Goal: Task Accomplishment & Management: Complete application form

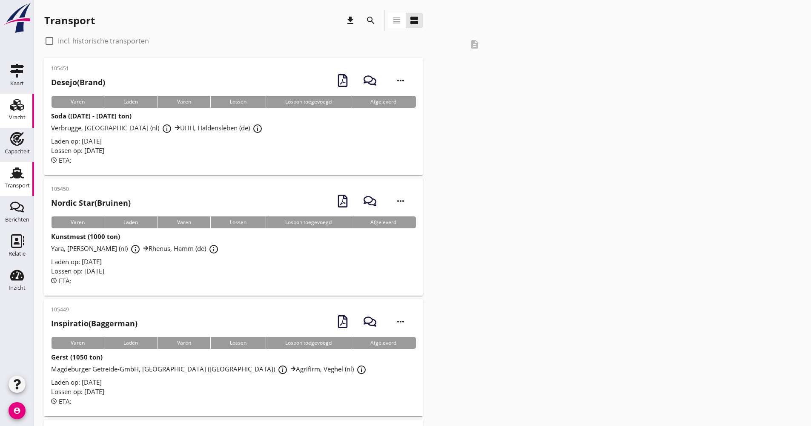
click at [20, 97] on link "Vracht Vracht" at bounding box center [17, 111] width 34 height 34
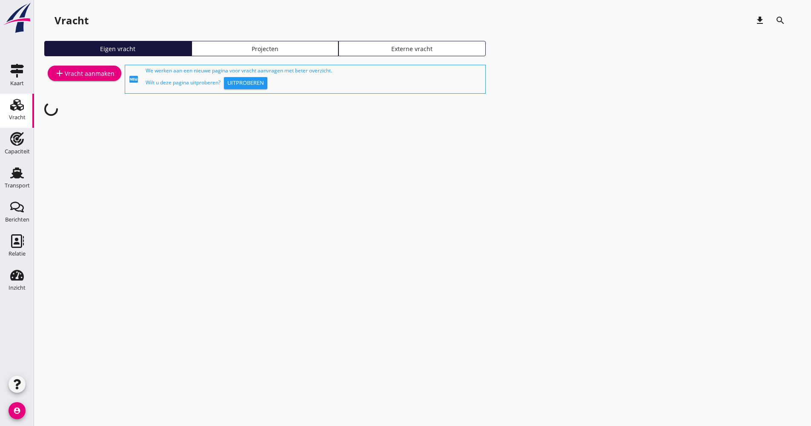
click at [89, 71] on div "add Vracht aanmaken" at bounding box center [84, 73] width 60 height 10
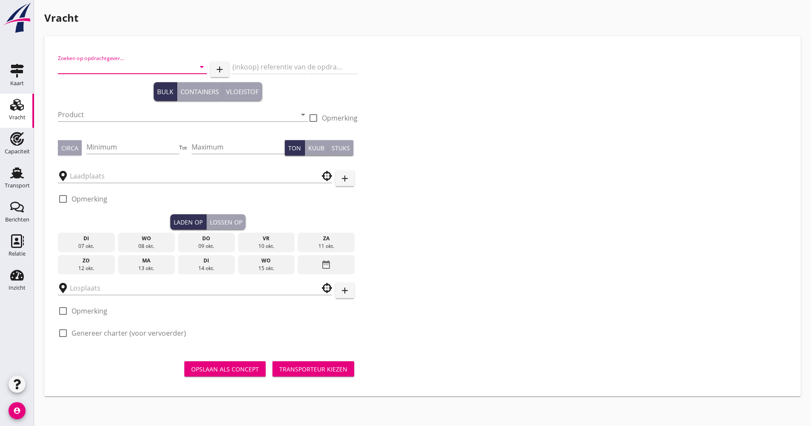
click at [121, 66] on input "Zoeken op opdrachtgever..." at bounding box center [120, 67] width 125 height 14
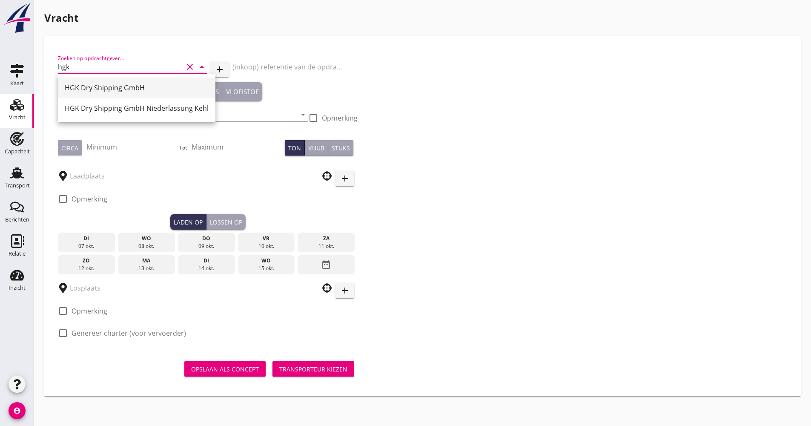
click at [109, 78] on div "HGK Dry Shipping GmbH" at bounding box center [137, 87] width 144 height 20
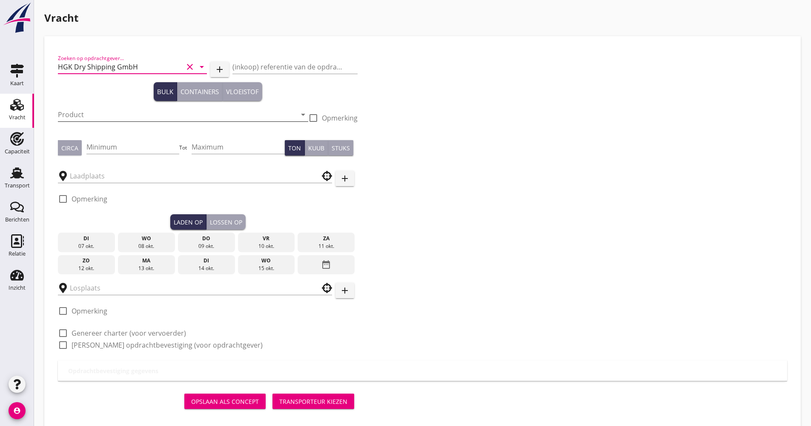
type input "HGK Dry Shipping GmbH"
click at [89, 111] on input "Product" at bounding box center [177, 115] width 238 height 14
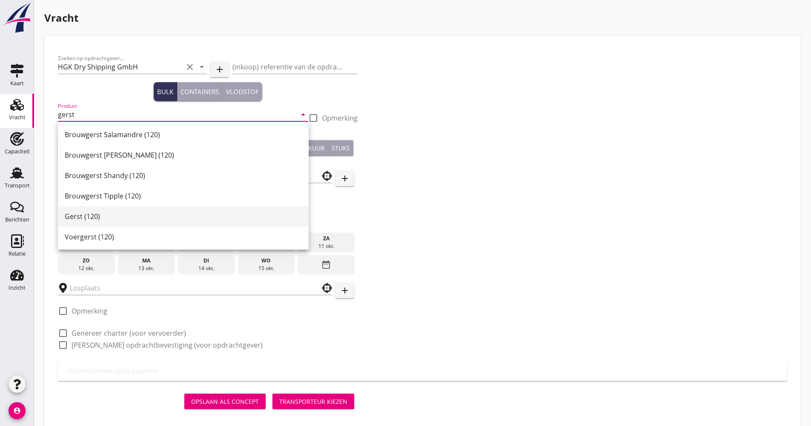
scroll to position [267, 0]
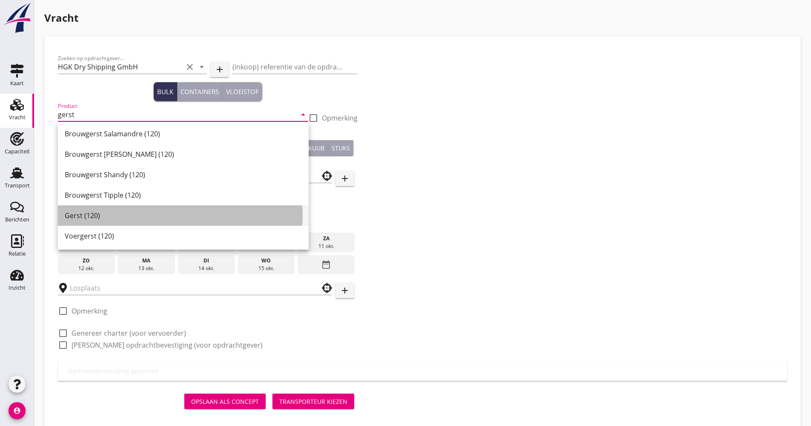
click at [102, 220] on div "Gerst (120)" at bounding box center [183, 215] width 237 height 10
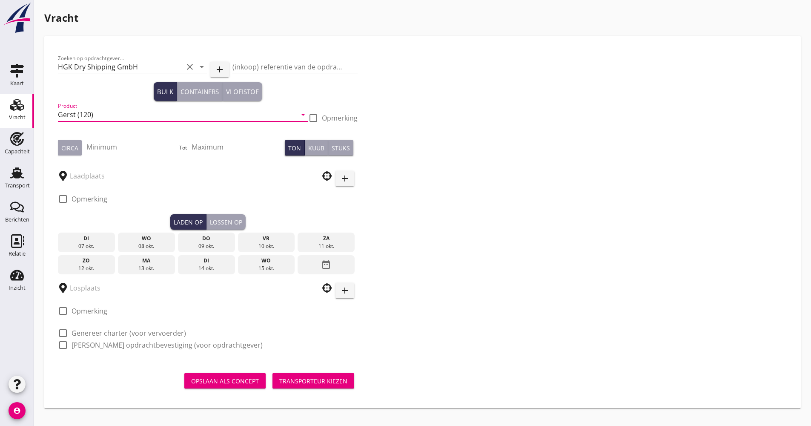
type input "Gerst (120)"
click at [117, 148] on input "Minimum" at bounding box center [132, 147] width 93 height 14
type input "1050"
click at [100, 172] on input "text" at bounding box center [189, 176] width 238 height 14
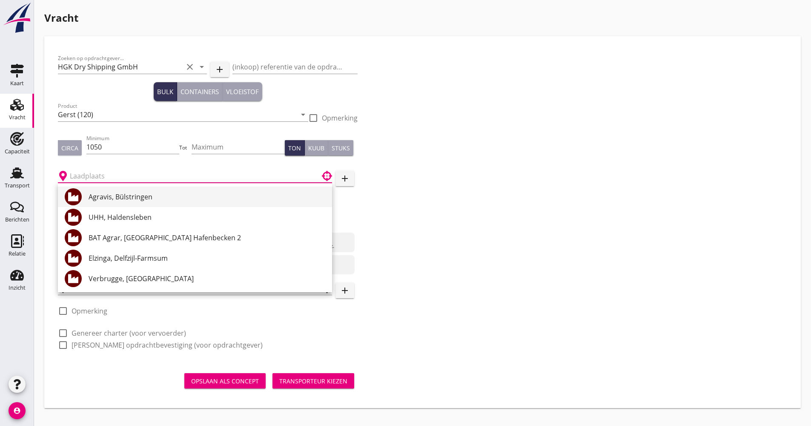
click at [112, 195] on div "Agravis, Bülstringen" at bounding box center [207, 197] width 237 height 10
type input "Agravis, Bülstringen"
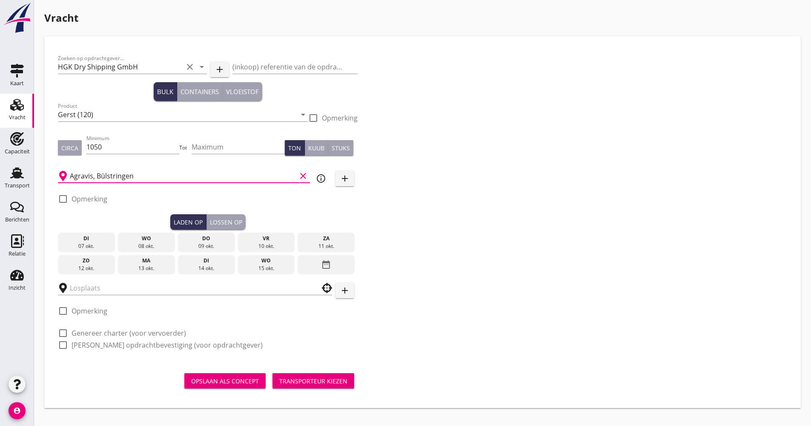
click at [155, 260] on div "ma" at bounding box center [146, 261] width 53 height 8
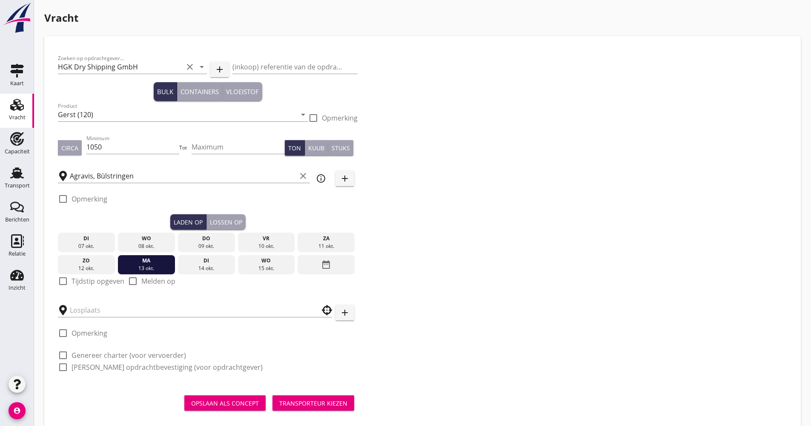
click at [106, 283] on label "Tijdstip opgeven" at bounding box center [98, 281] width 53 height 9
checkbox input "true"
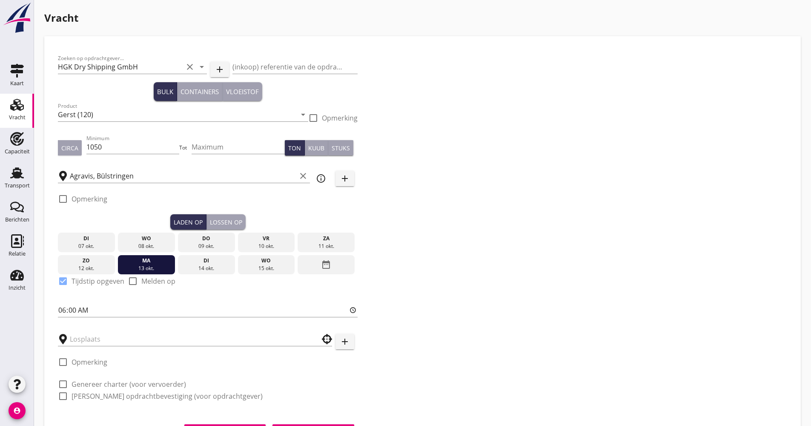
click at [226, 221] on div "Lossen op" at bounding box center [226, 222] width 32 height 9
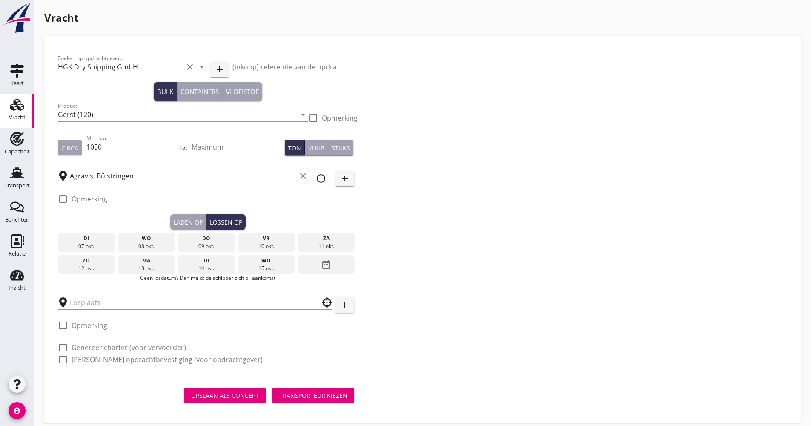
click at [191, 222] on div "Laden op" at bounding box center [188, 222] width 29 height 9
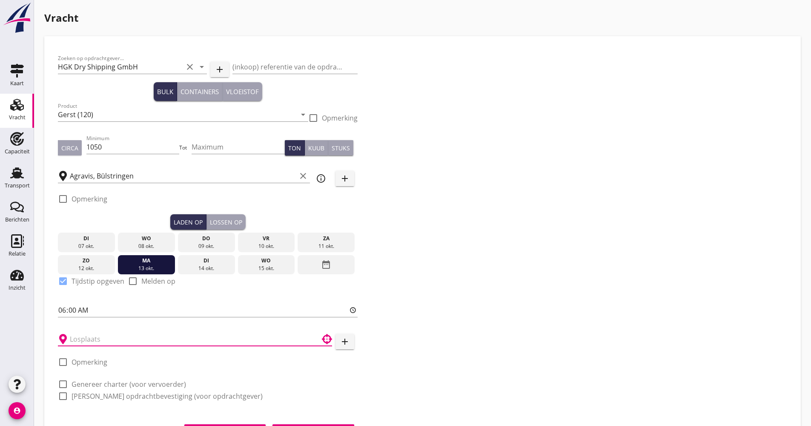
click at [107, 336] on input "text" at bounding box center [189, 339] width 238 height 14
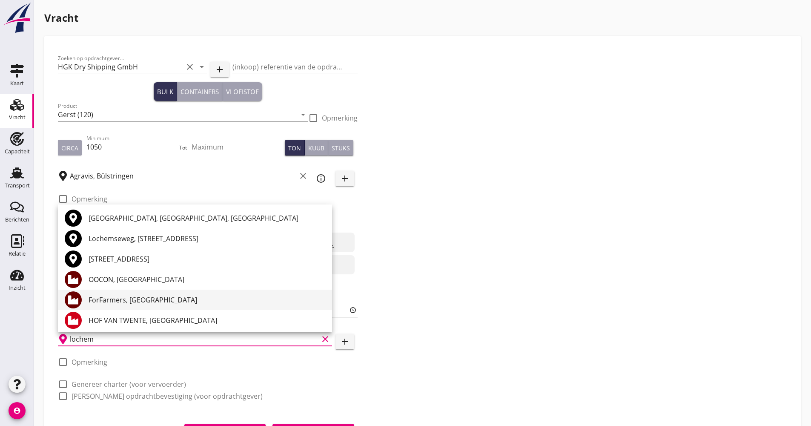
click at [135, 300] on div "ForFarmers, [GEOGRAPHIC_DATA]" at bounding box center [207, 300] width 237 height 10
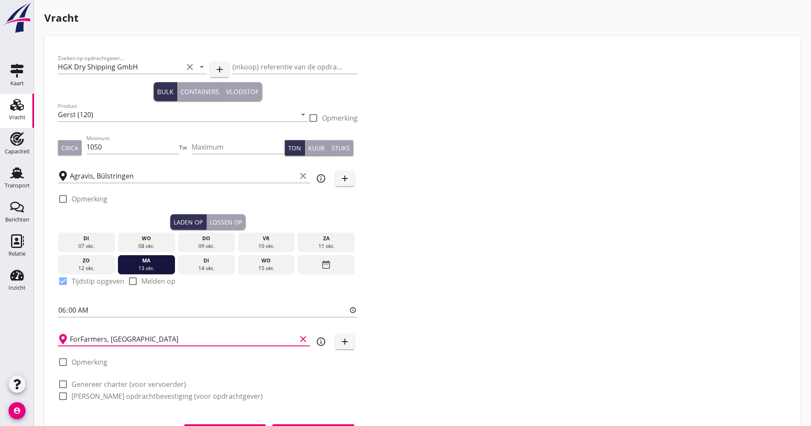
type input "ForFarmers, [GEOGRAPHIC_DATA]"
click at [415, 329] on div "Zoeken op opdrachtgever... HGK Dry Shipping GmbH clear arrow_drop_down add (ink…" at bounding box center [422, 230] width 736 height 361
click at [239, 222] on div "Lossen op" at bounding box center [226, 222] width 32 height 9
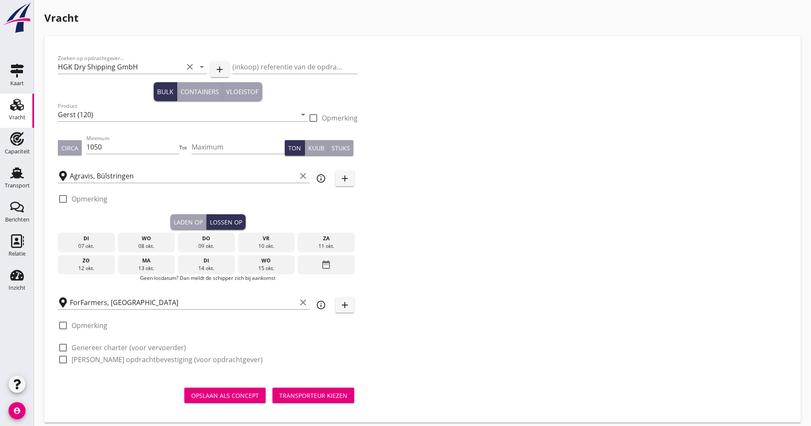
click at [324, 266] on icon "date_range" at bounding box center [326, 264] width 10 height 15
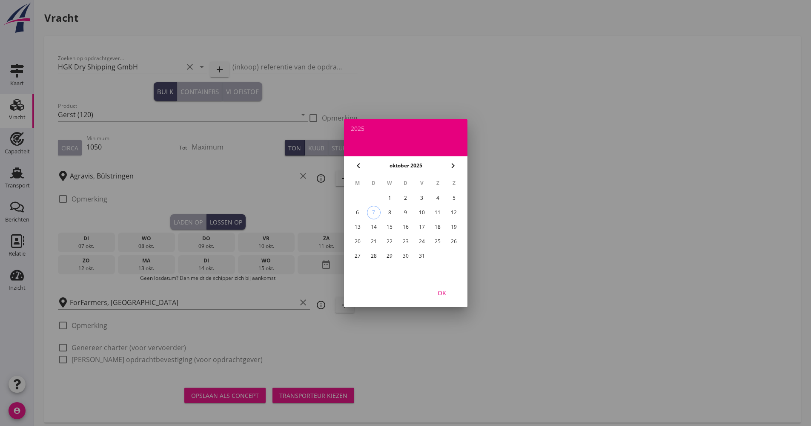
click at [355, 240] on div "20" at bounding box center [357, 242] width 14 height 14
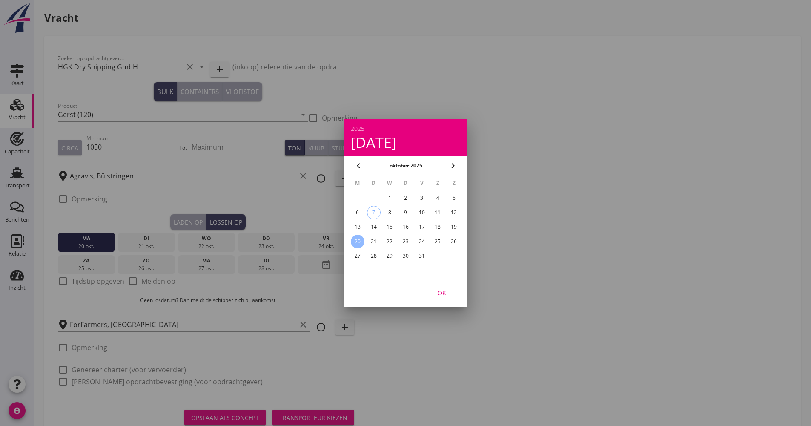
click at [445, 293] on div "OK" at bounding box center [442, 292] width 24 height 9
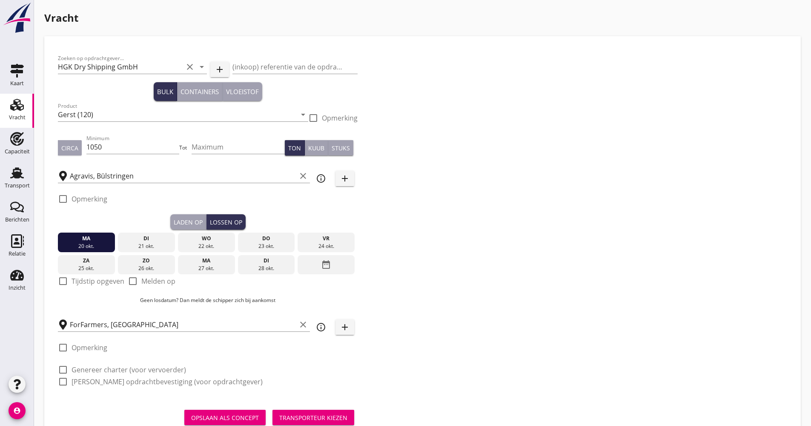
click at [162, 281] on label "Melden op" at bounding box center [158, 281] width 34 height 9
checkbox input "true"
drag, startPoint x: 100, startPoint y: 243, endPoint x: 324, endPoint y: 244, distance: 223.5
click at [324, 245] on div "[DATE] [DATE] [DATE] [DATE] [DATE] [DATE] [DATE] [DATE] [DATE] date_range" at bounding box center [208, 251] width 300 height 45
click at [324, 243] on div "24 okt." at bounding box center [326, 246] width 53 height 8
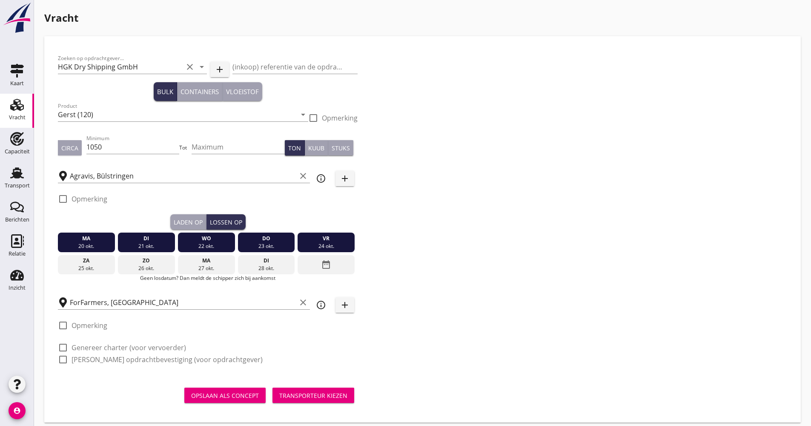
click at [91, 348] on label "Genereer charter (voor vervoerder)" at bounding box center [129, 347] width 115 height 9
checkbox input "true"
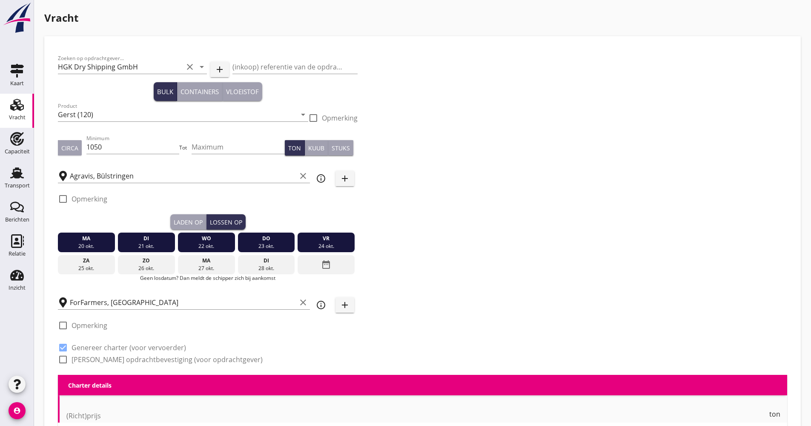
click at [85, 370] on div "Zoeken op opdrachtgever... HGK Dry Shipping GmbH clear arrow_drop_down add (ink…" at bounding box center [207, 212] width 306 height 325
click at [86, 364] on label "[PERSON_NAME] opdrachtbevestiging (voor opdrachtgever)" at bounding box center [167, 359] width 191 height 9
checkbox input "true"
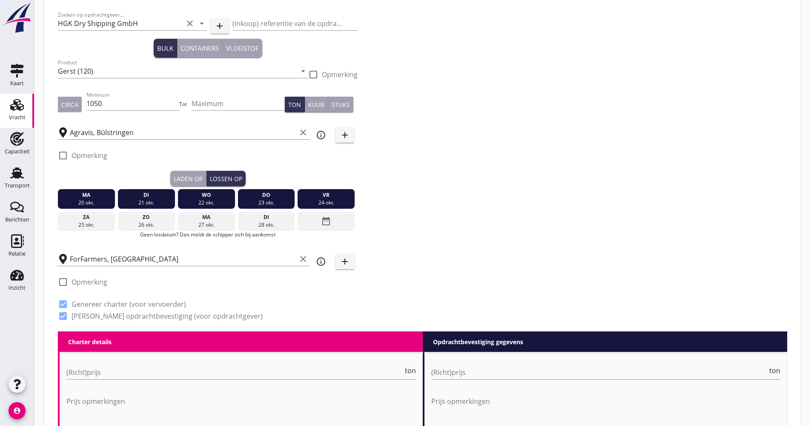
scroll to position [85, 0]
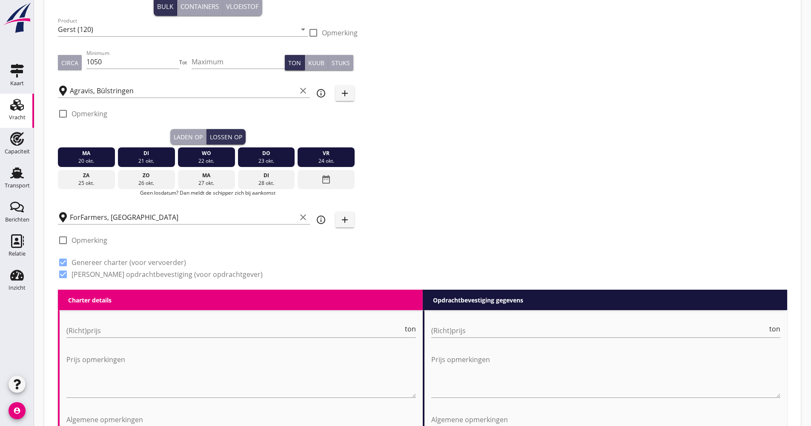
click at [89, 332] on input "(Richt)prijs" at bounding box center [234, 331] width 337 height 14
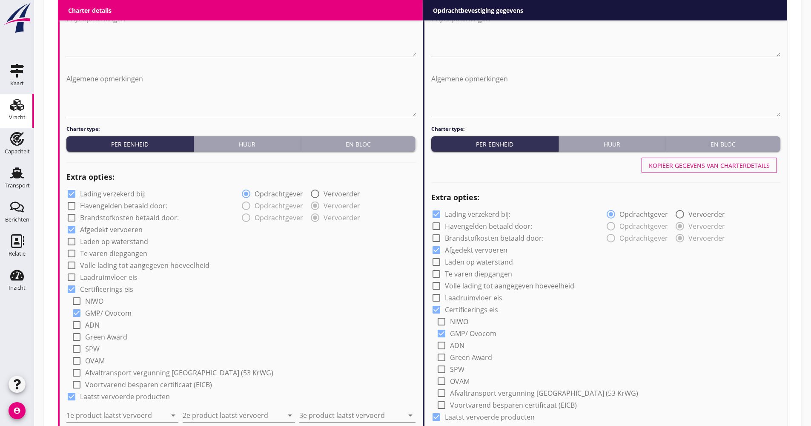
scroll to position [511, 0]
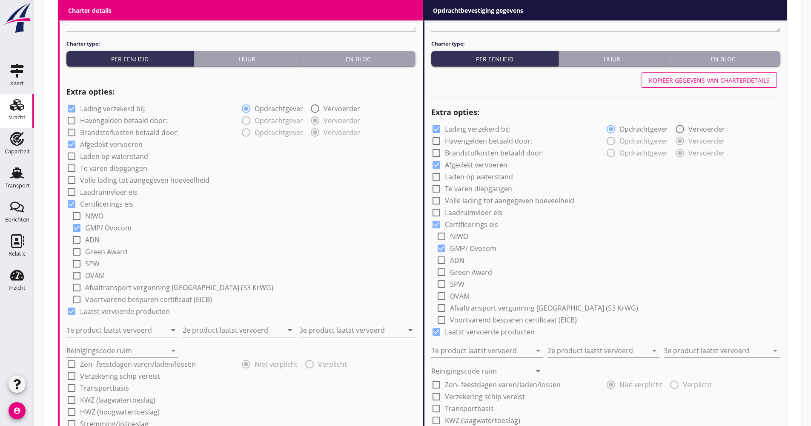
type input "18.75"
click at [132, 109] on label "Lading verzekerd bij:" at bounding box center [113, 108] width 66 height 9
checkbox input "false"
click at [132, 182] on label "Volle lading tot aangegeven hoeveelheid" at bounding box center [144, 180] width 129 height 9
checkbox input "true"
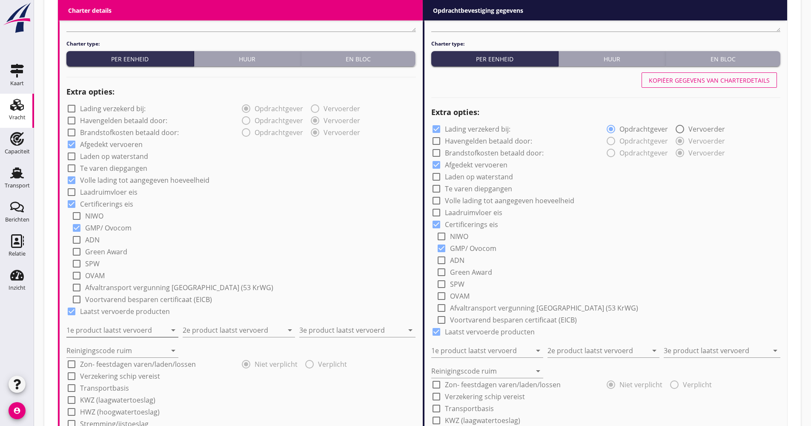
click at [122, 326] on input "1e product laatst vervoerd" at bounding box center [116, 330] width 100 height 14
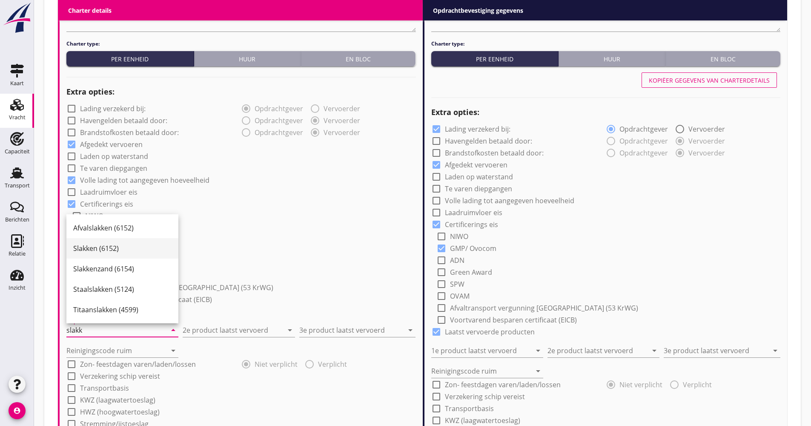
drag, startPoint x: 122, startPoint y: 252, endPoint x: 137, endPoint y: 264, distance: 19.5
click at [122, 252] on div "Slakken (6152)" at bounding box center [122, 248] width 98 height 10
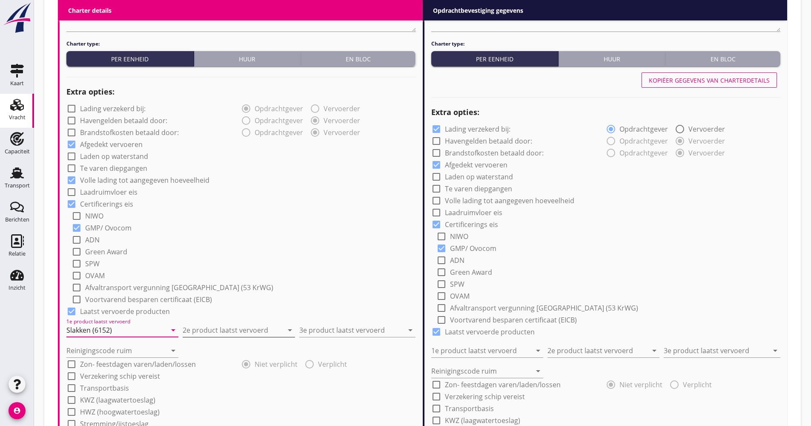
type input "Slakken (6152)"
click at [204, 325] on input "2e product laatst vervoerd" at bounding box center [233, 330] width 100 height 14
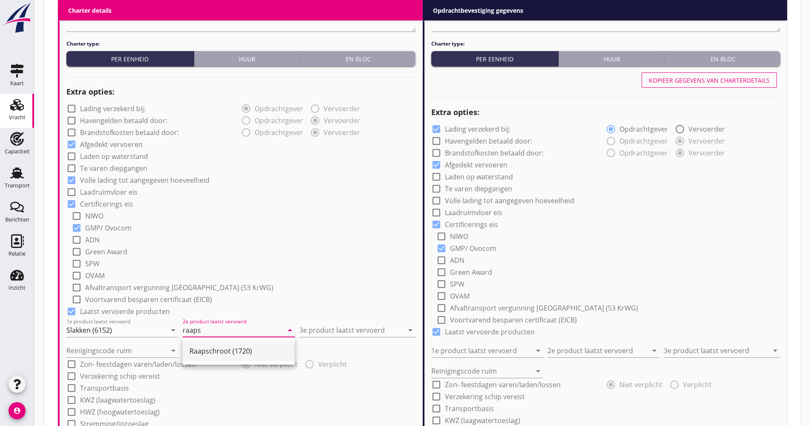
click at [204, 349] on div "Raapschroot (1720)" at bounding box center [238, 351] width 98 height 10
type input "Raapschroot (1720)"
click at [317, 333] on input "3e product laatst vervoerd" at bounding box center [351, 330] width 104 height 14
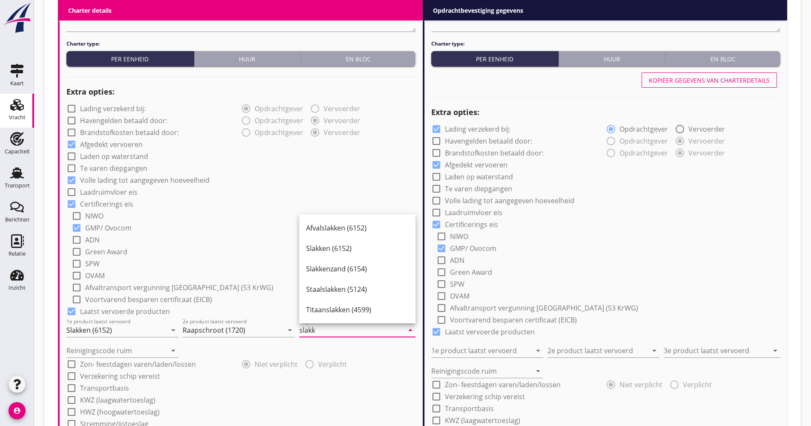
click at [334, 254] on div "Slakken (6152)" at bounding box center [357, 248] width 103 height 20
type input "Slakken (6152)"
click at [121, 346] on input "Reinigingscode ruim" at bounding box center [116, 351] width 100 height 14
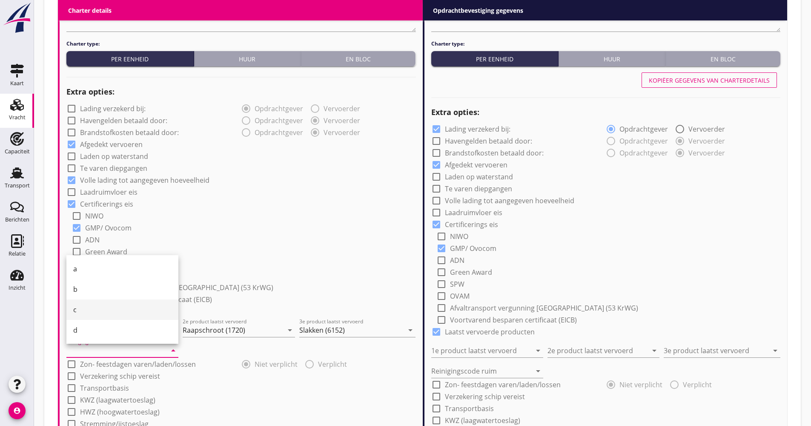
click at [112, 315] on div "c" at bounding box center [122, 309] width 98 height 20
type input "c"
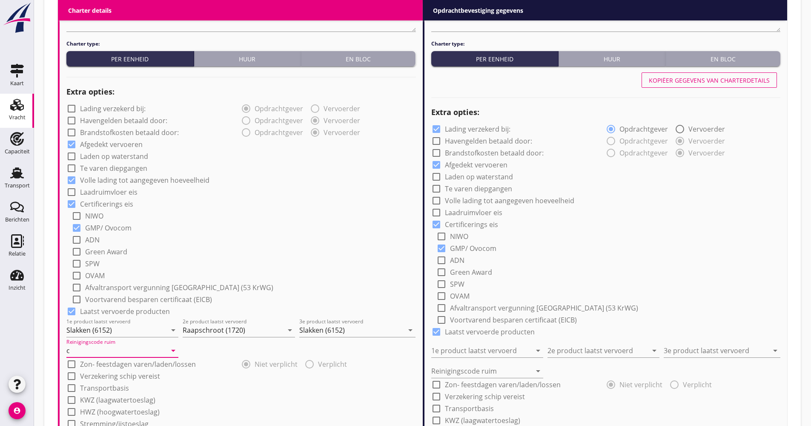
drag, startPoint x: 122, startPoint y: 370, endPoint x: 117, endPoint y: 374, distance: 6.0
click at [121, 370] on div "check_box_outline_blank Verzekering schip vereist" at bounding box center [240, 375] width 349 height 12
drag, startPoint x: 114, startPoint y: 378, endPoint x: 111, endPoint y: 382, distance: 4.9
click at [114, 378] on label "Verzekering schip vereist" at bounding box center [120, 376] width 80 height 9
checkbox input "true"
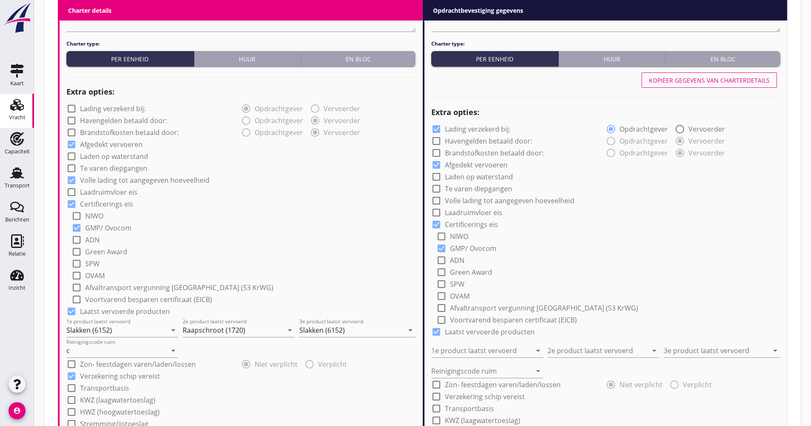
click at [109, 389] on label "Transportbasis" at bounding box center [104, 388] width 49 height 9
checkbox input "true"
click at [112, 402] on div at bounding box center [235, 407] width 338 height 14
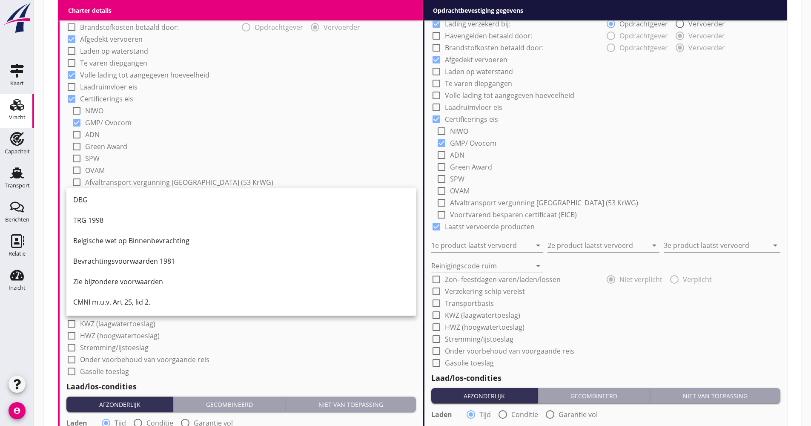
scroll to position [681, 0]
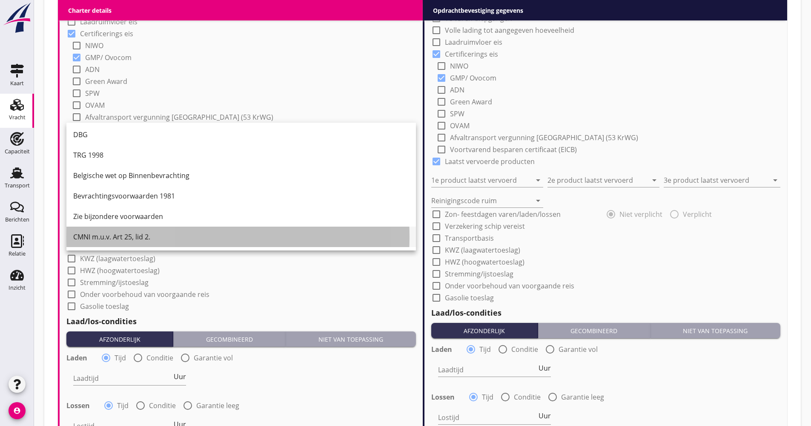
click at [122, 233] on div "CMNI m.u.v. Art 25, lid 2." at bounding box center [241, 237] width 336 height 10
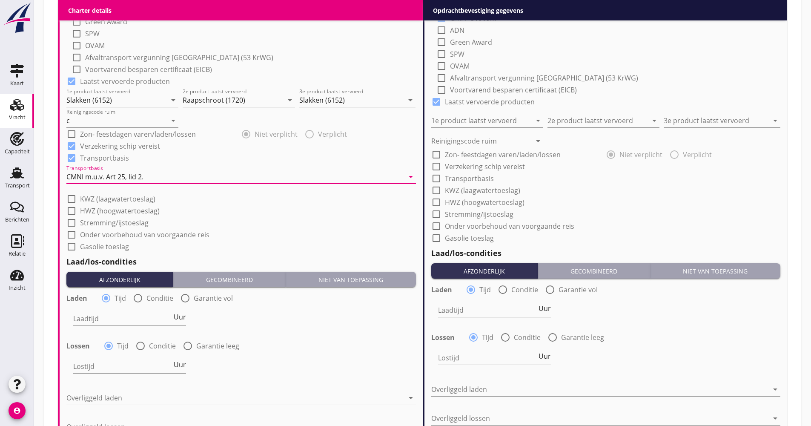
scroll to position [809, 0]
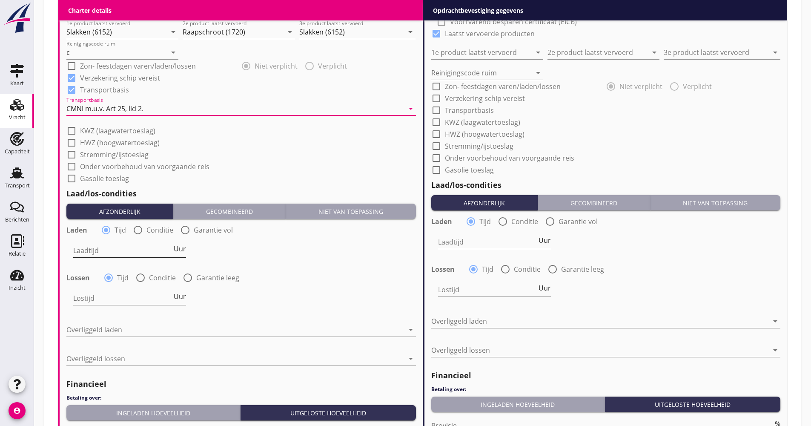
click at [178, 249] on span "Uur" at bounding box center [180, 248] width 12 height 7
type input "2"
click at [143, 278] on div at bounding box center [140, 277] width 14 height 14
radio input "false"
radio input "true"
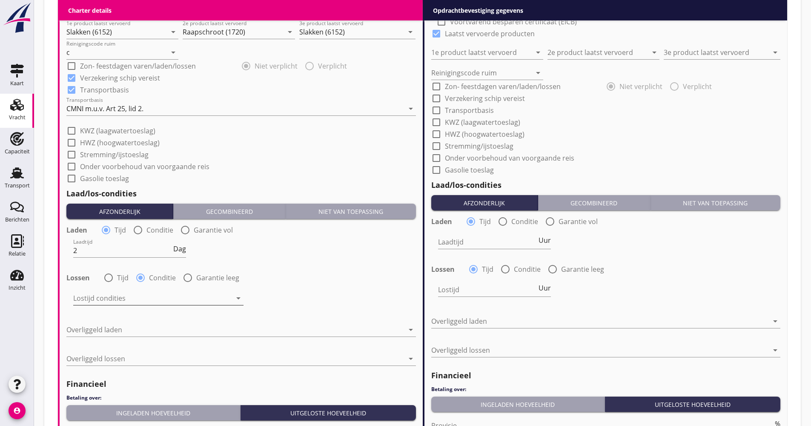
click at [132, 291] on div at bounding box center [152, 298] width 158 height 14
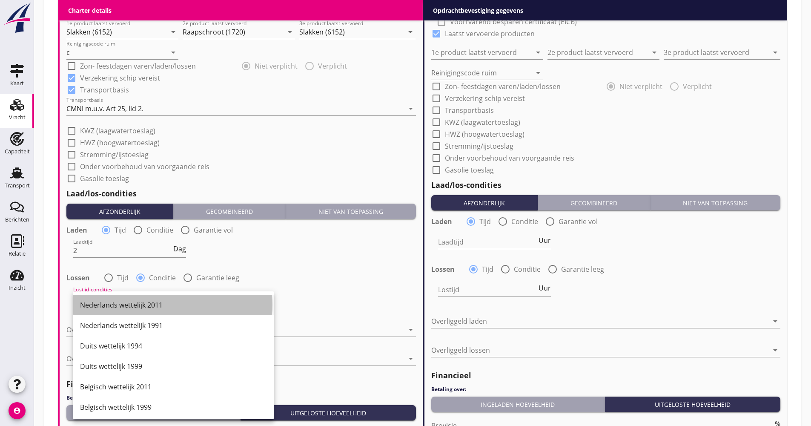
click at [128, 303] on div "Nederlands wettelijk 2011" at bounding box center [173, 305] width 187 height 10
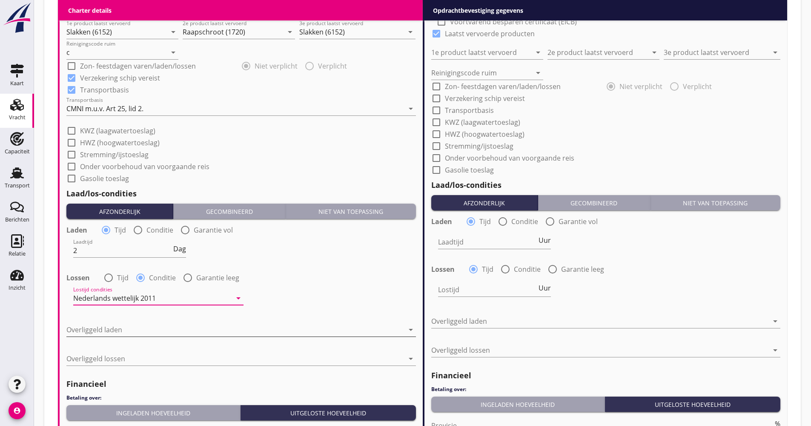
click at [116, 323] on div "Overliggeld laden arrow_drop_down" at bounding box center [240, 331] width 349 height 27
click at [119, 329] on div at bounding box center [235, 330] width 338 height 14
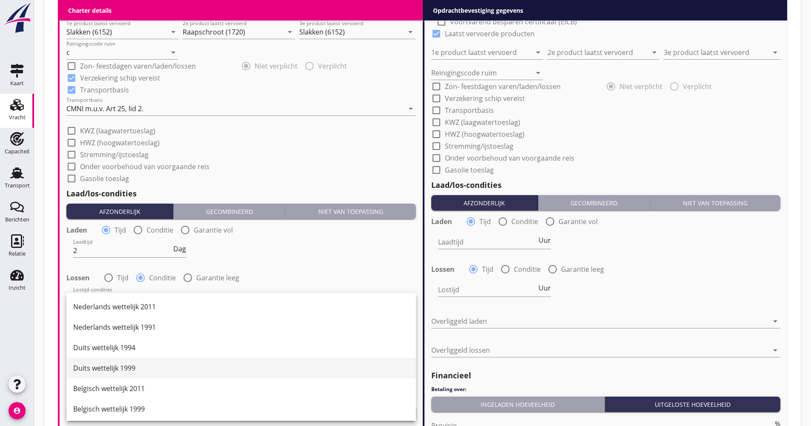
click at [123, 365] on div "Duits wettelijk 1999" at bounding box center [241, 368] width 336 height 10
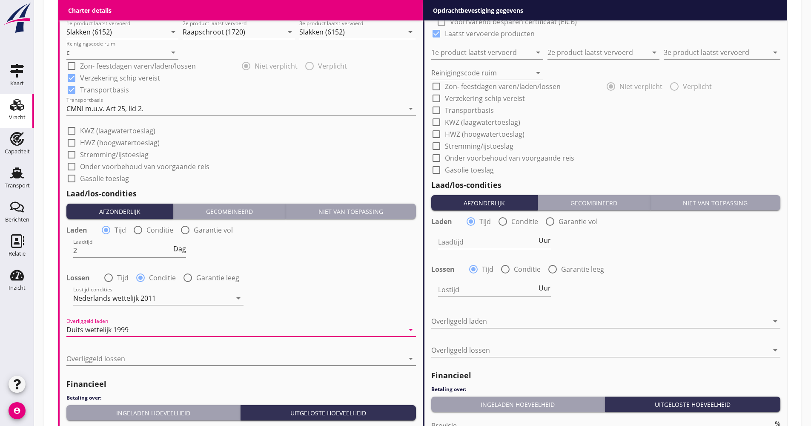
click at [130, 352] on div "Overliggeld lossen arrow_drop_down" at bounding box center [240, 359] width 349 height 27
click at [127, 361] on div at bounding box center [235, 359] width 338 height 14
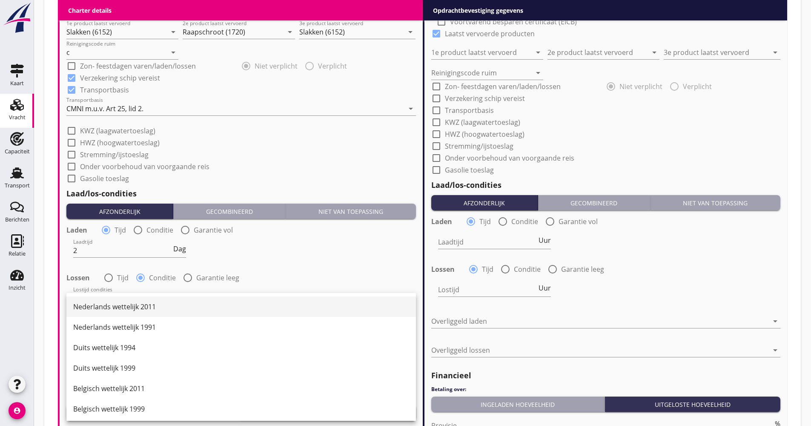
click at [132, 313] on div "Nederlands wettelijk 2011" at bounding box center [241, 306] width 336 height 20
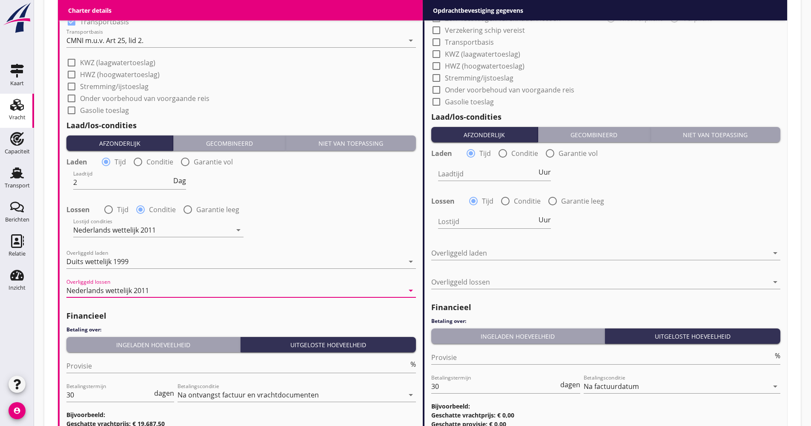
scroll to position [962, 0]
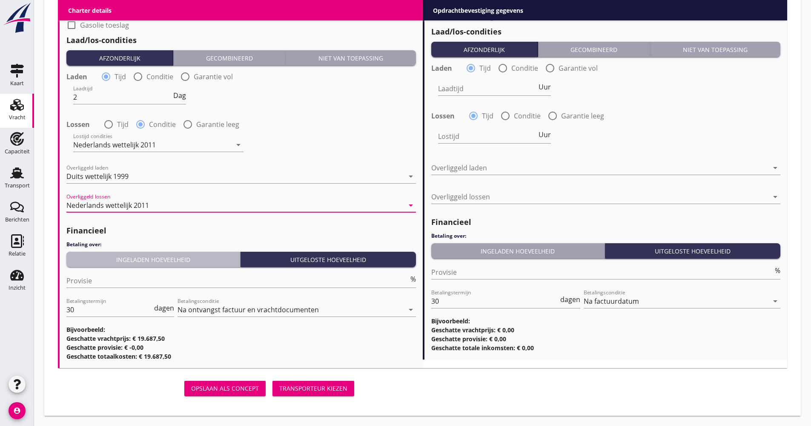
click at [139, 261] on div "Ingeladen hoeveelheid" at bounding box center [153, 259] width 167 height 9
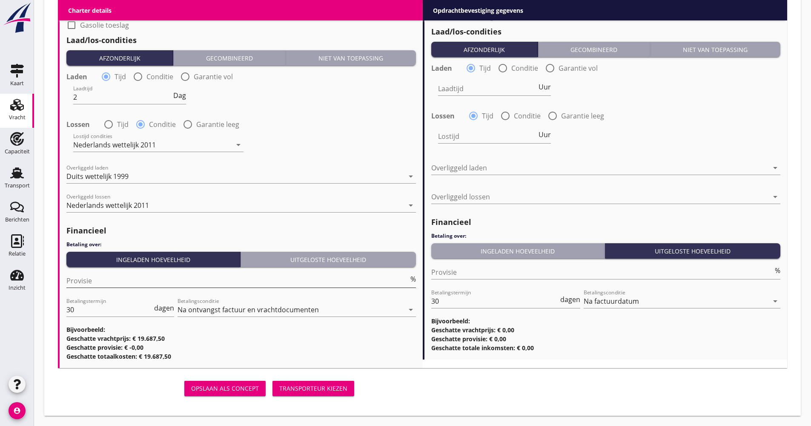
click at [124, 277] on input "Provisie" at bounding box center [237, 281] width 342 height 14
type input "5.00"
drag, startPoint x: 79, startPoint y: 306, endPoint x: 63, endPoint y: 308, distance: 15.9
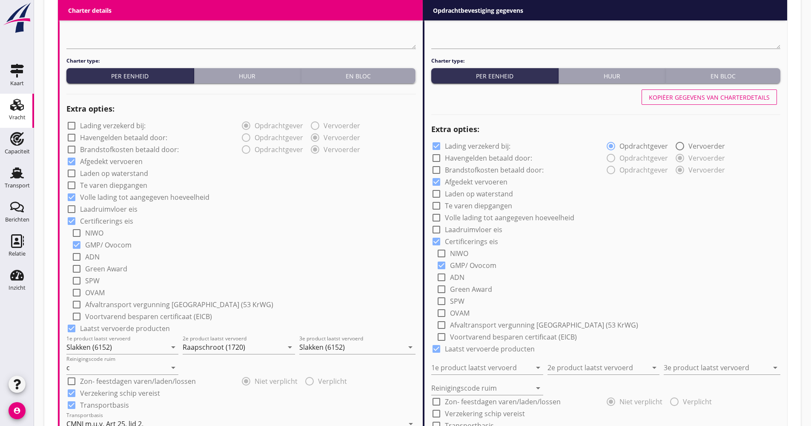
click at [708, 100] on div "Kopiëer gegevens van charterdetails" at bounding box center [709, 97] width 121 height 9
checkbox input "false"
checkbox input "true"
type input "Slakken (6152)"
type input "Raapschroot (1720)"
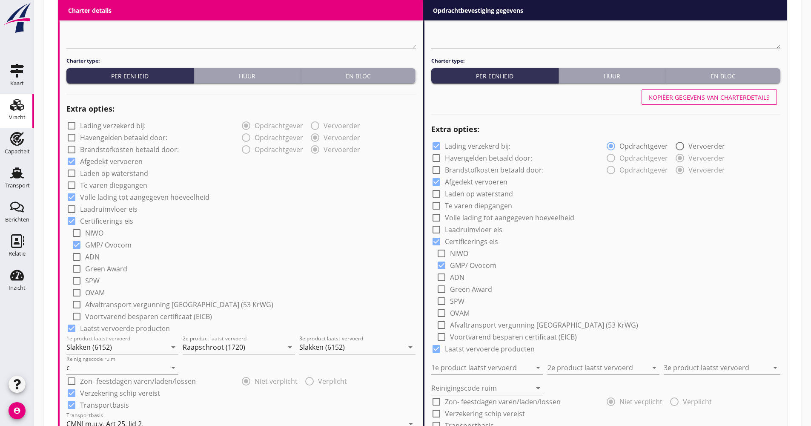
type input "Slakken (6152)"
type input "c"
checkbox input "true"
type input "2"
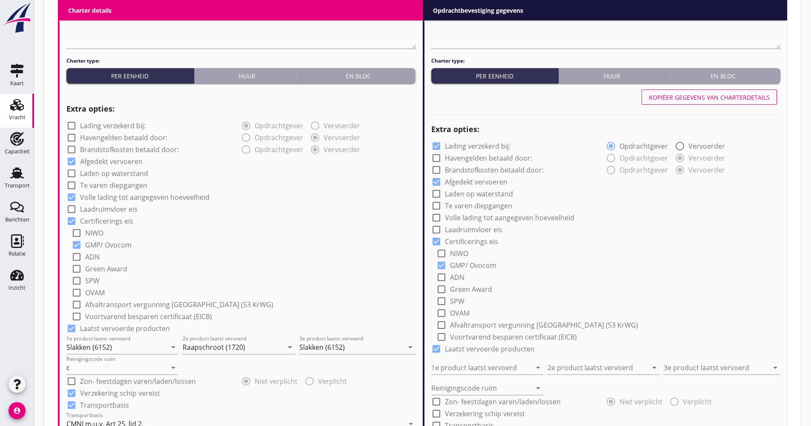
radio input "false"
radio input "true"
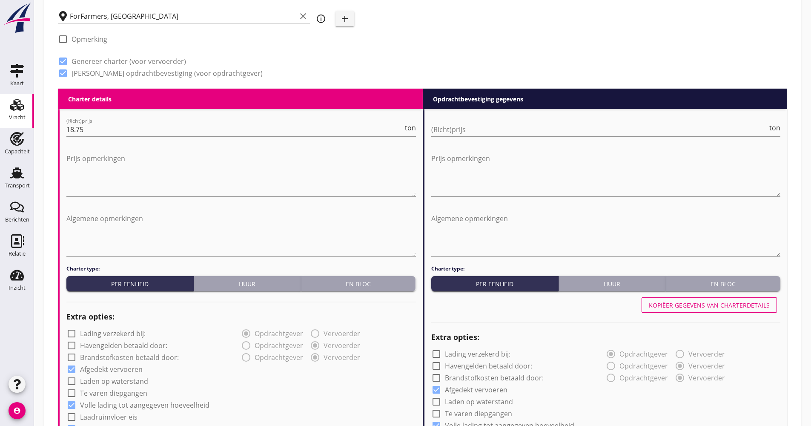
scroll to position [281, 0]
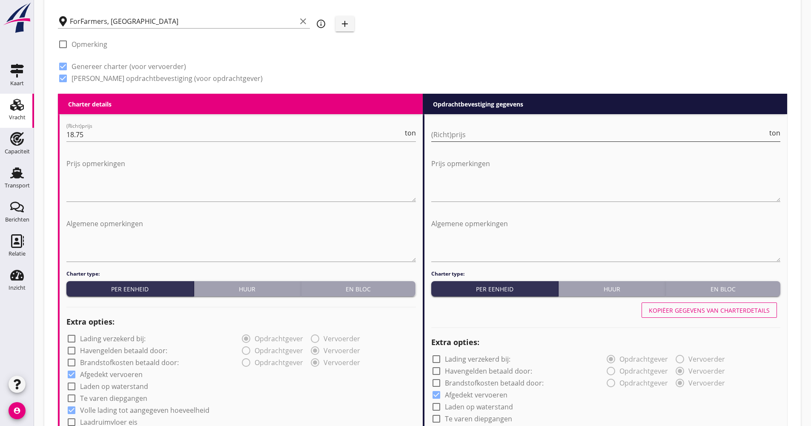
click at [491, 129] on input "(Richt)prijs" at bounding box center [599, 135] width 337 height 14
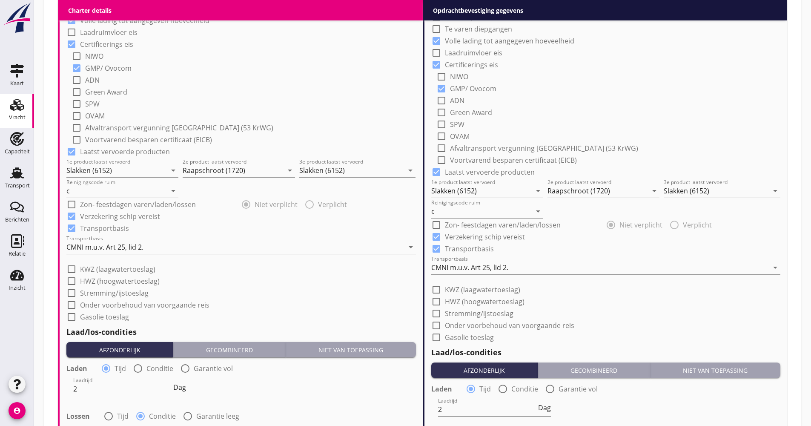
scroll to position [749, 0]
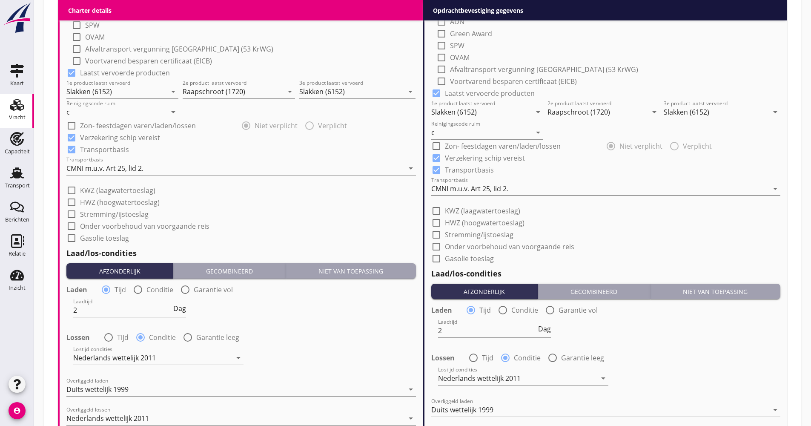
type input "18.50"
click at [470, 192] on div "CMNI m.u.v. Art 25, lid 2." at bounding box center [469, 189] width 77 height 8
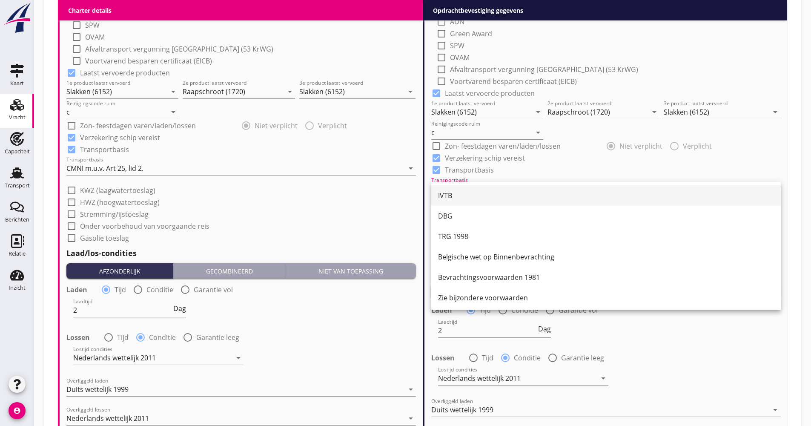
click at [470, 196] on div "IVTB" at bounding box center [606, 195] width 336 height 10
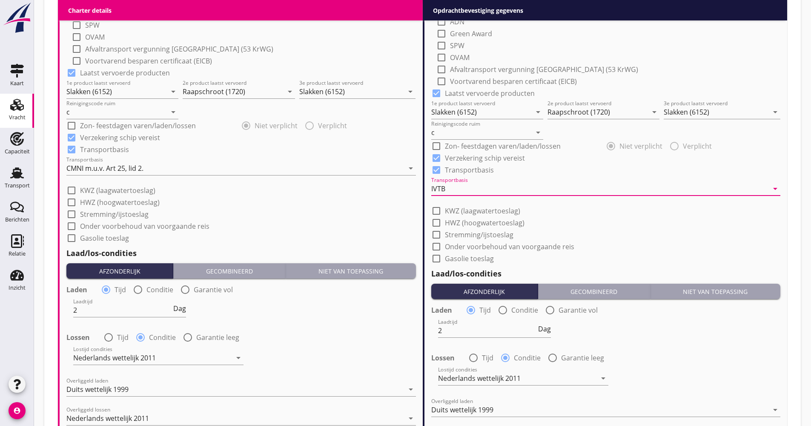
scroll to position [982, 0]
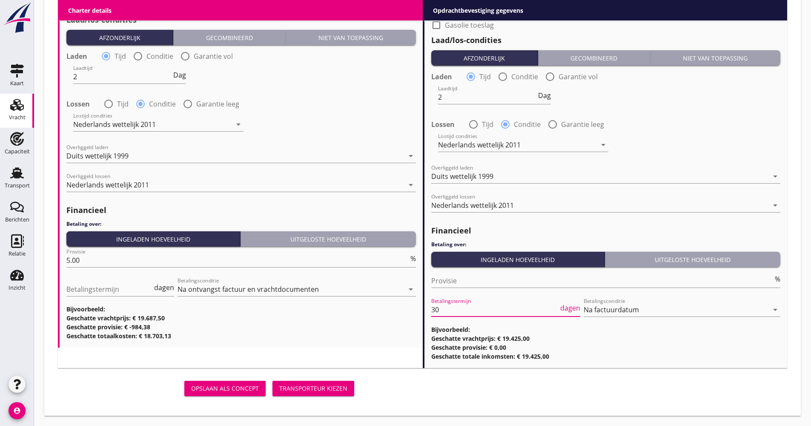
drag, startPoint x: 451, startPoint y: 306, endPoint x: 423, endPoint y: 306, distance: 27.7
type input "21"
click at [335, 389] on div "Transporteur kiezen" at bounding box center [313, 388] width 68 height 9
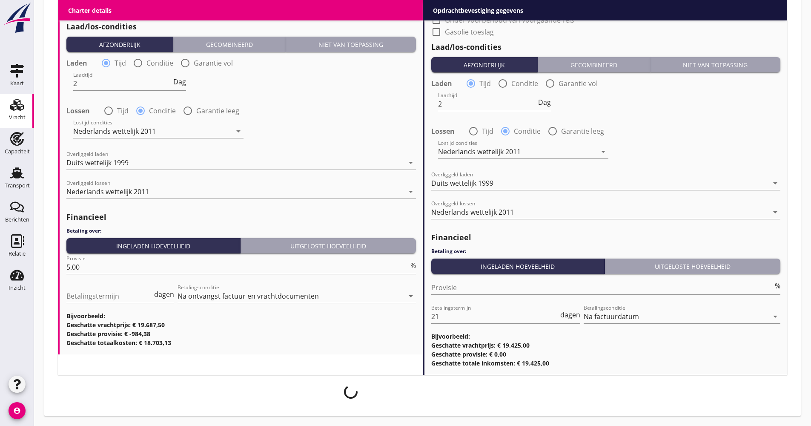
scroll to position [976, 0]
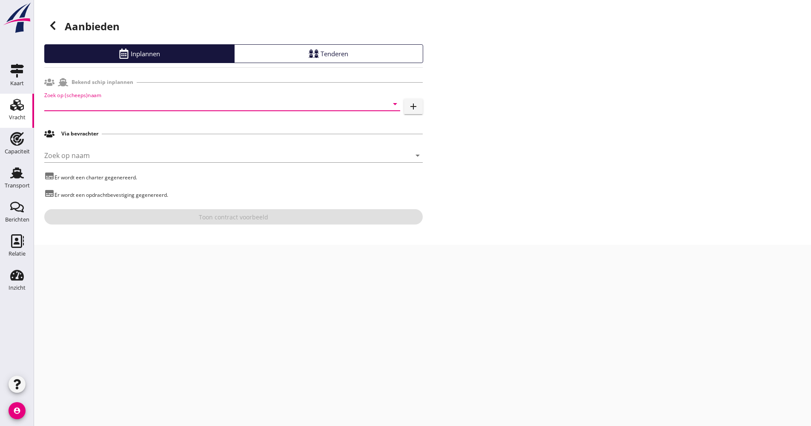
click at [114, 103] on input "Zoek op (scheeps)naam" at bounding box center [210, 104] width 332 height 14
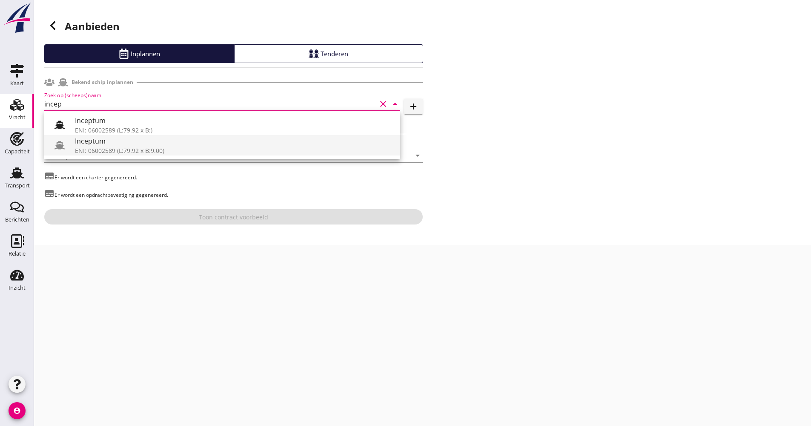
click at [106, 137] on div "Inceptum" at bounding box center [234, 141] width 318 height 10
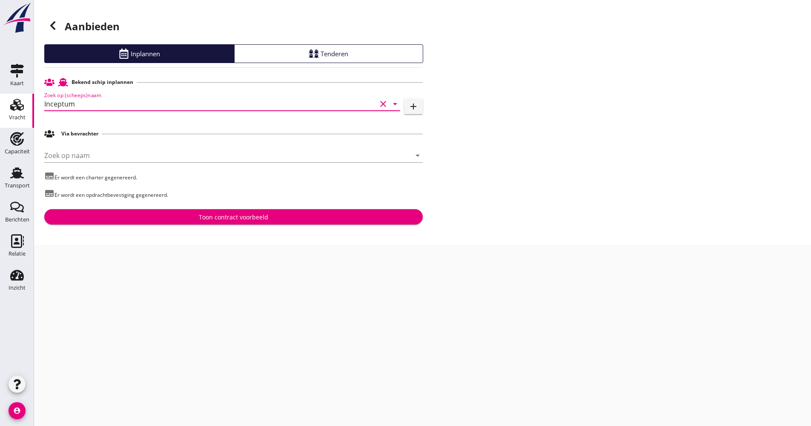
type input "Inceptum"
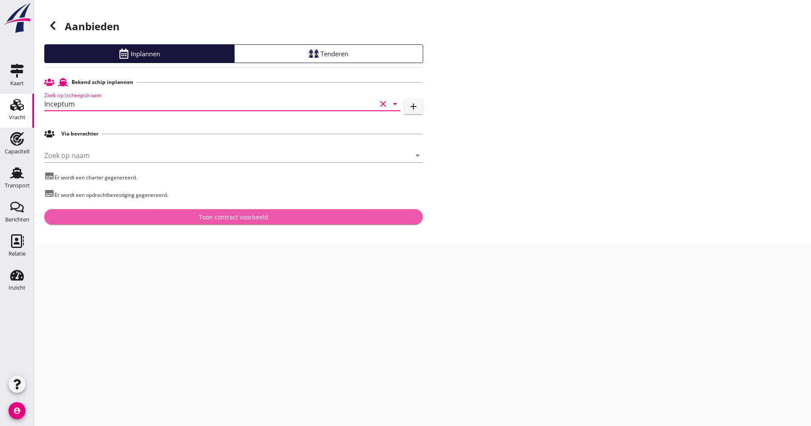
click at [141, 210] on button "Toon contract voorbeeld" at bounding box center [233, 216] width 378 height 15
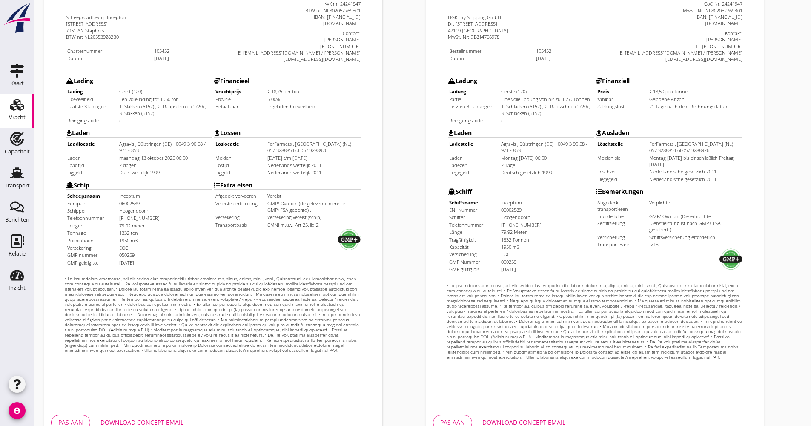
scroll to position [170, 0]
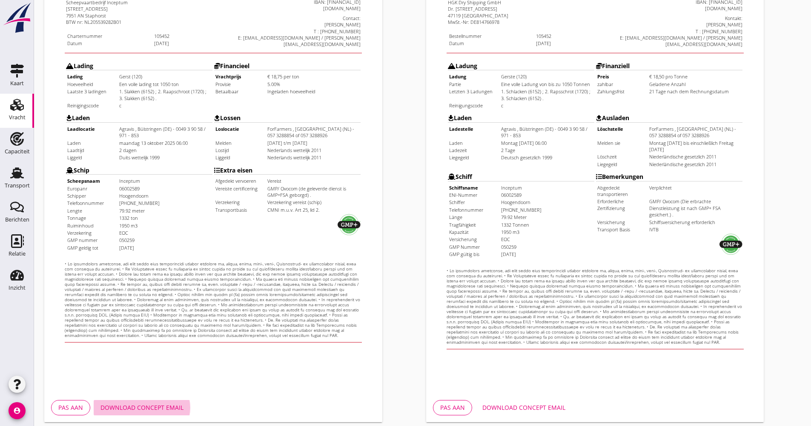
click at [163, 402] on button "Download concept email" at bounding box center [142, 407] width 97 height 15
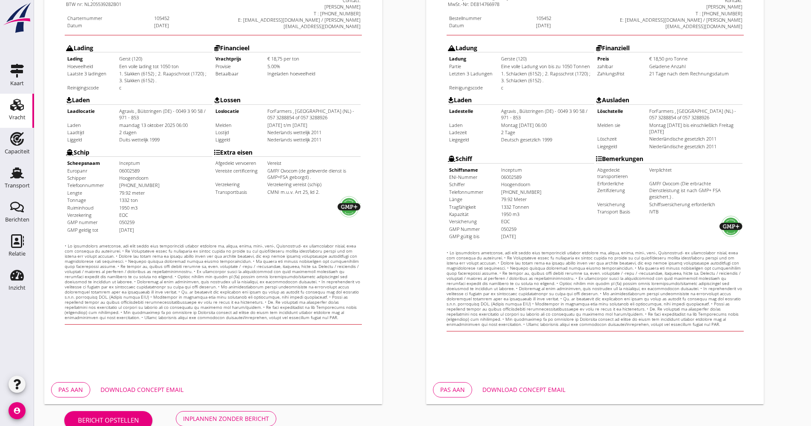
scroll to position [205, 0]
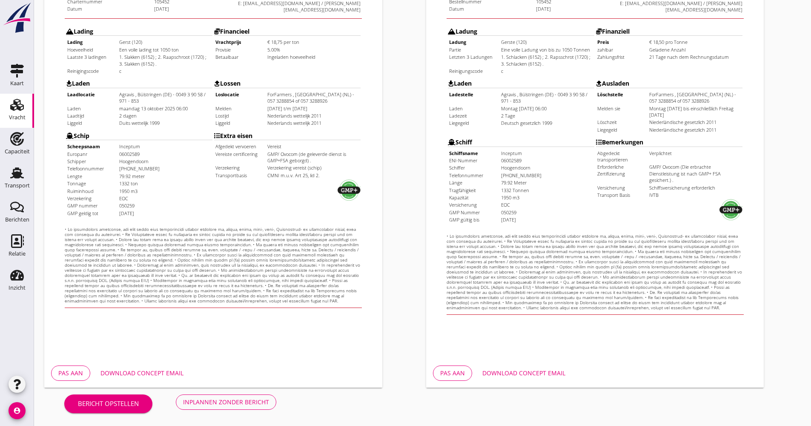
click at [214, 399] on div "Inplannen zonder bericht" at bounding box center [226, 401] width 86 height 9
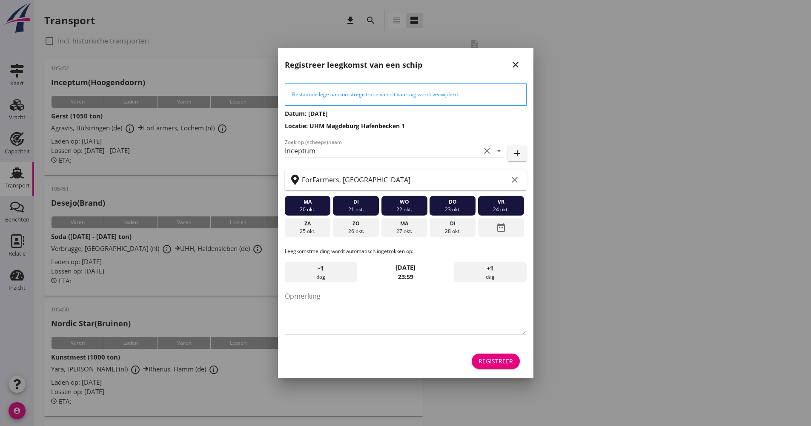
click at [477, 365] on button "Registreer" at bounding box center [496, 360] width 48 height 15
